Goal: Information Seeking & Learning: Stay updated

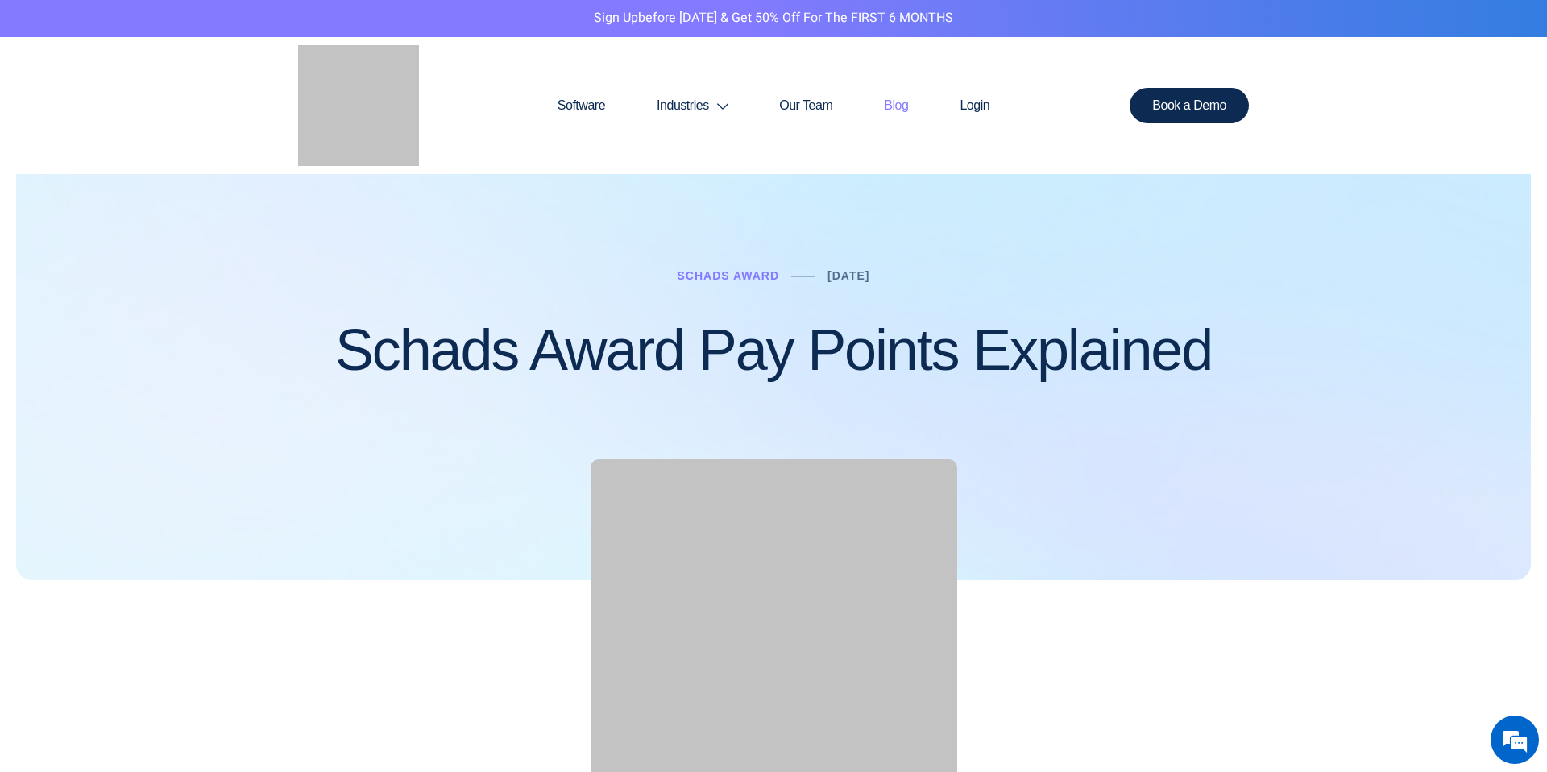
click at [886, 103] on link "Blog" at bounding box center [896, 105] width 76 height 77
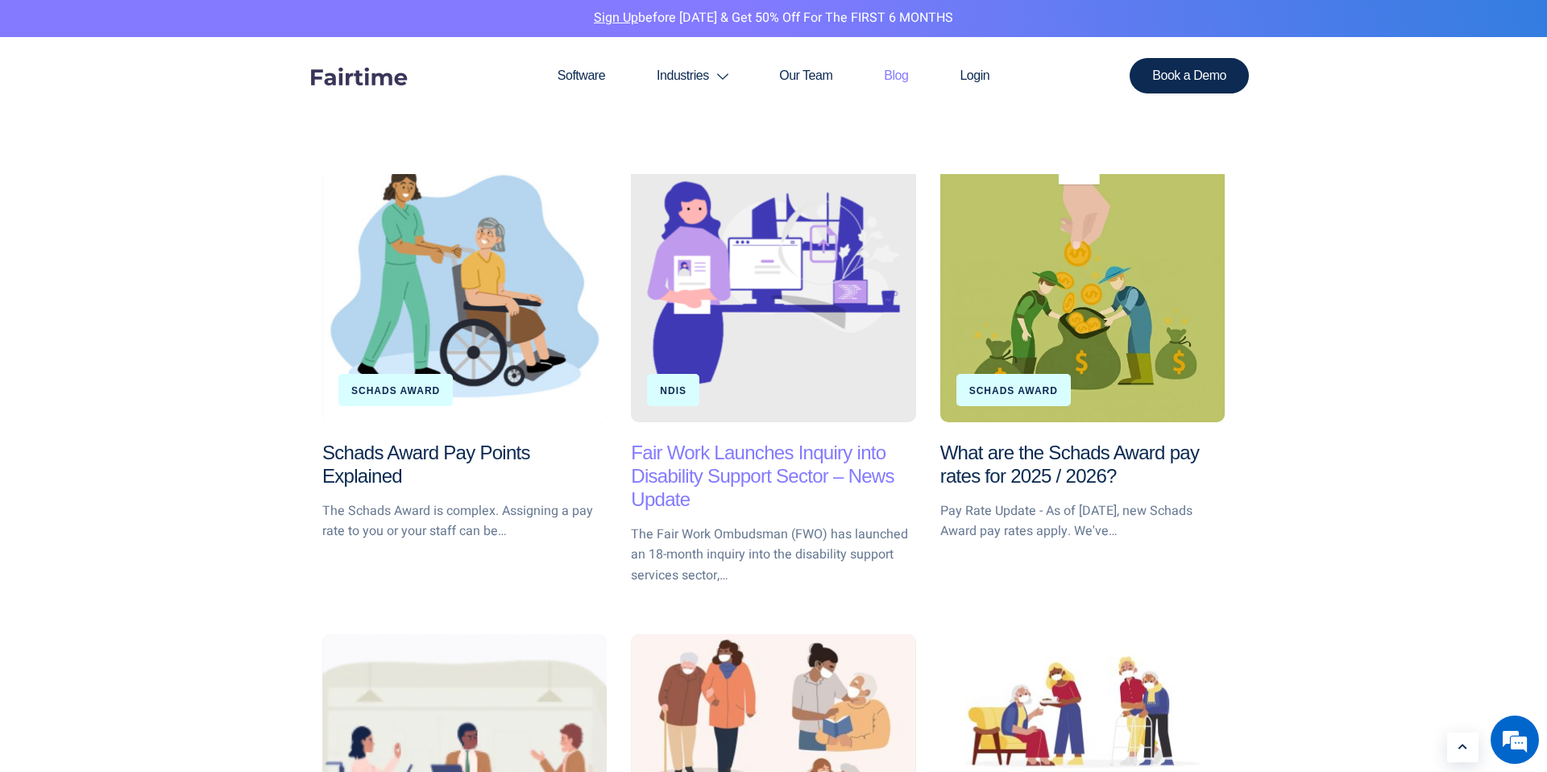
scroll to position [226, 0]
click at [777, 473] on link "Fair Work Launches Inquiry into Disability Support Sector – News Update" at bounding box center [762, 475] width 263 height 68
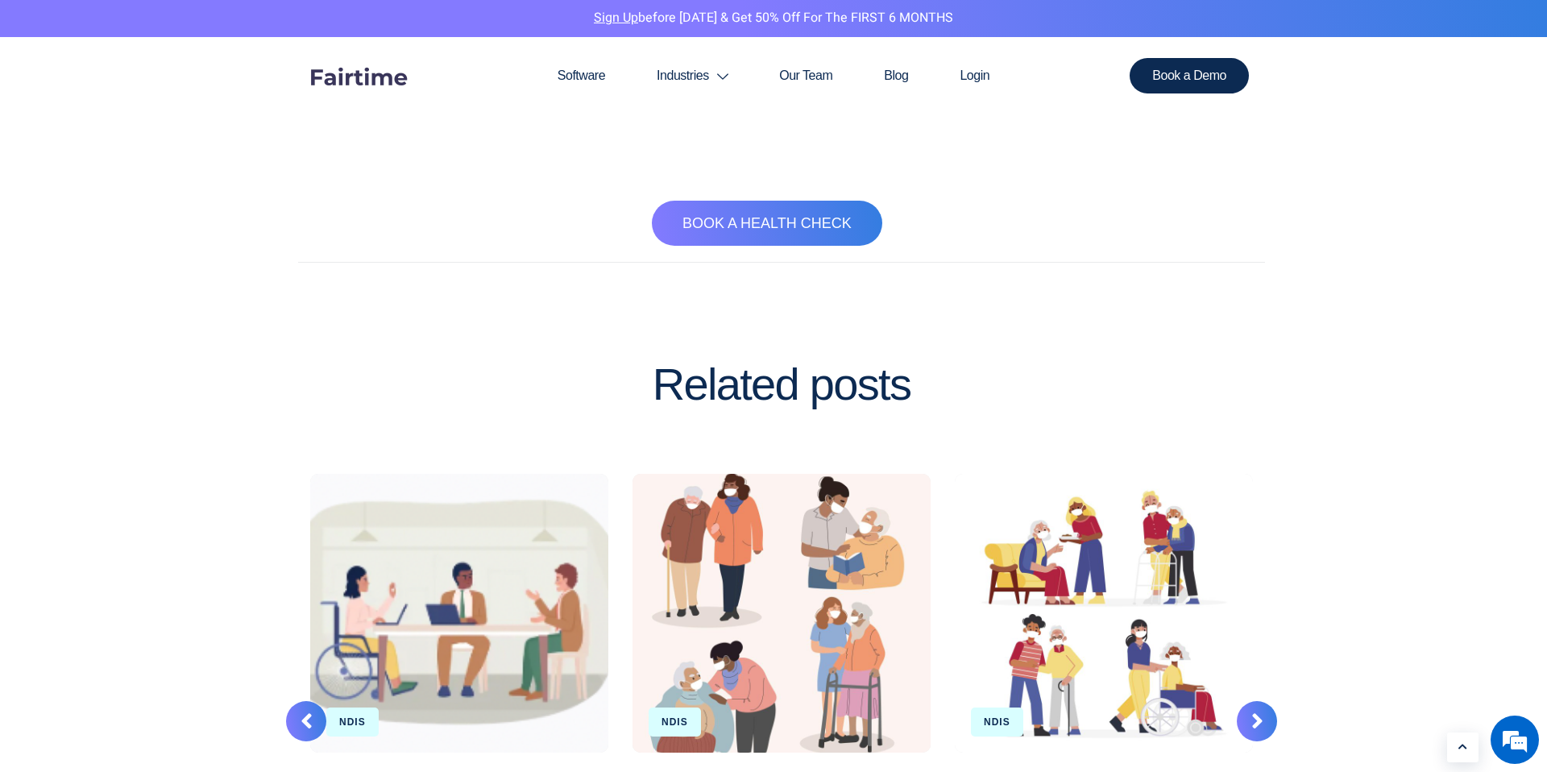
scroll to position [1843, 0]
